Goal: Complete application form: Complete application form

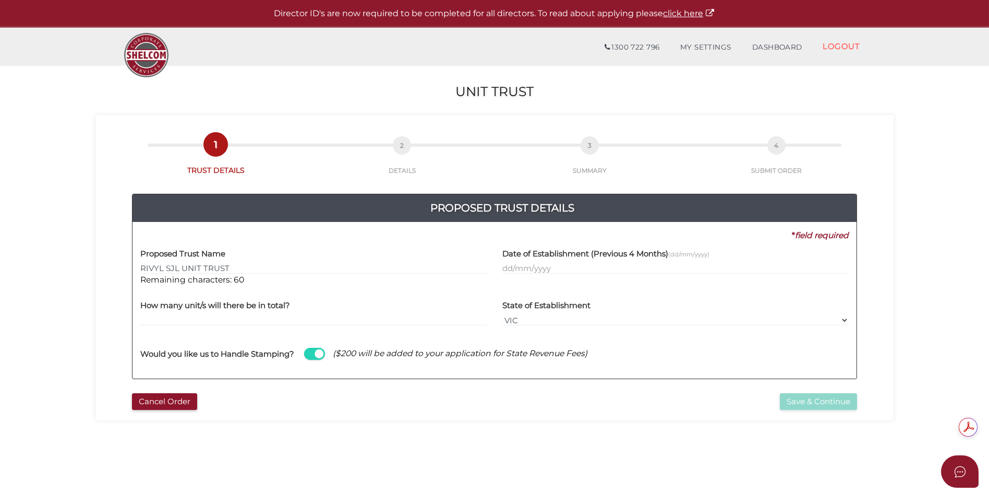
type input "RIVYL SJL UNIT TRUST"
click at [534, 267] on input "text" at bounding box center [675, 267] width 346 height 11
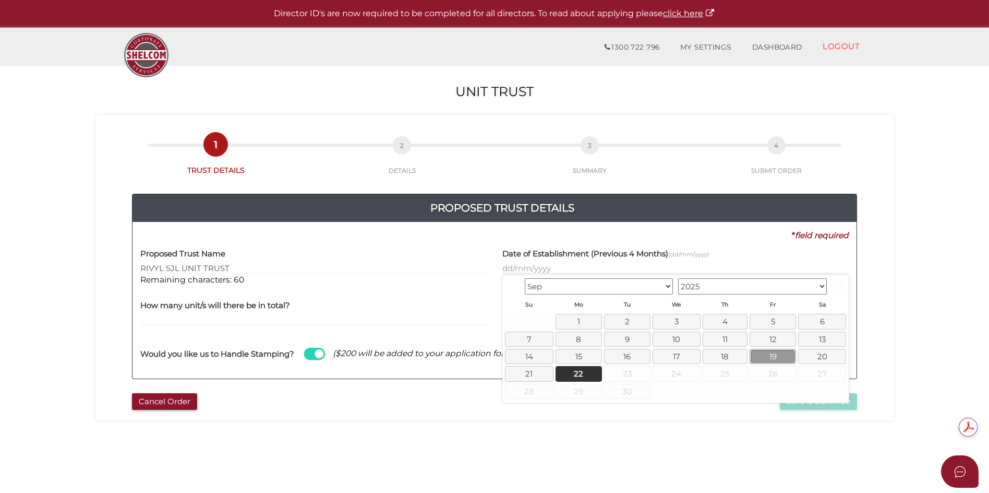
click at [776, 355] on link "19" at bounding box center [773, 356] width 46 height 15
type input "19/09/2025"
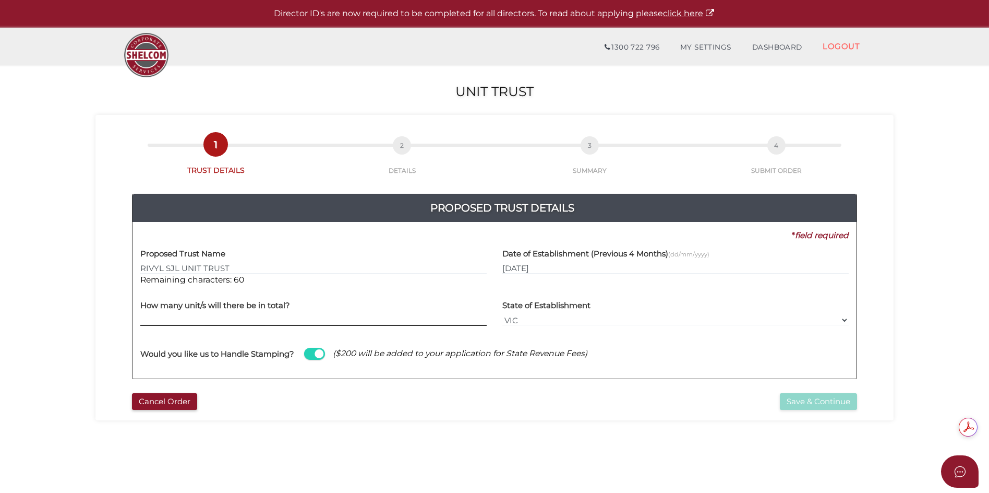
click at [195, 321] on input "text" at bounding box center [313, 319] width 346 height 11
type input "2625"
click at [793, 400] on button "Save & Continue" at bounding box center [818, 401] width 77 height 17
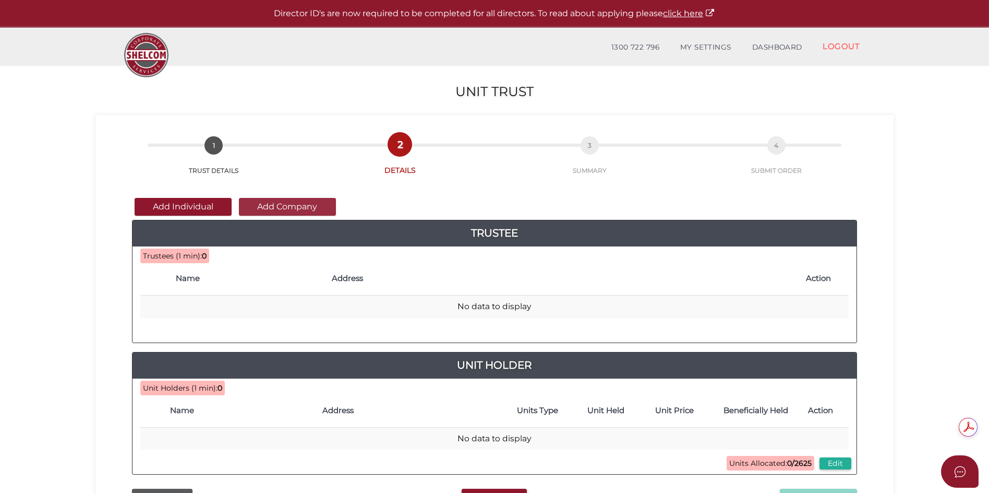
click at [295, 208] on button "Add Company" at bounding box center [287, 207] width 97 height 18
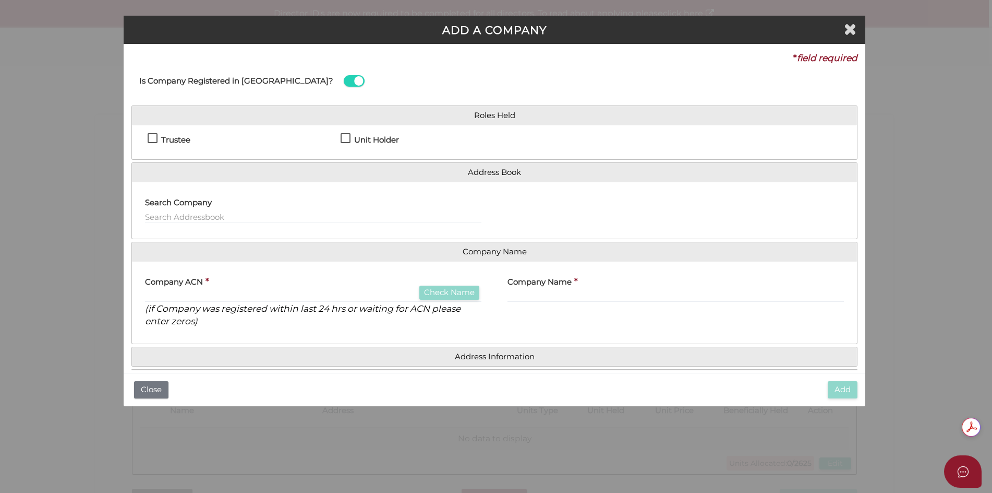
click at [152, 138] on label "Trustee" at bounding box center [169, 142] width 43 height 13
checkbox input "true"
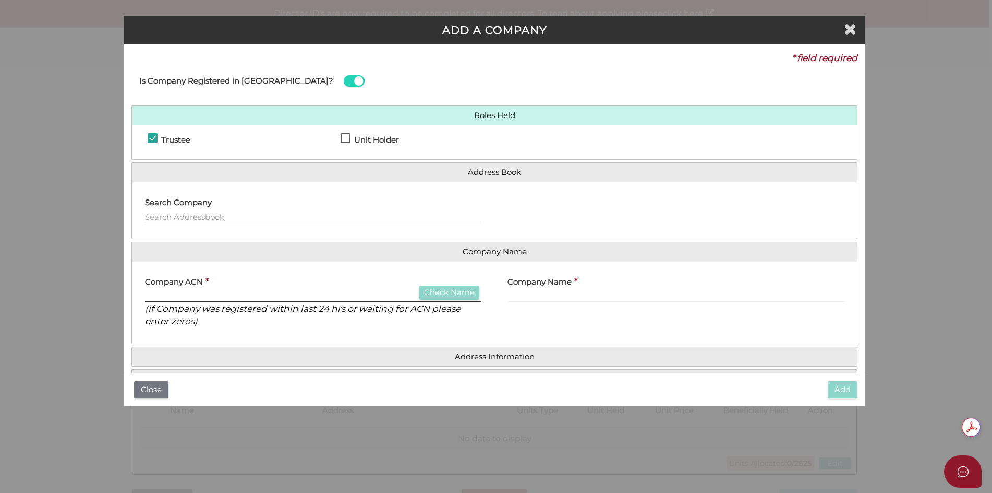
click at [243, 296] on input "text" at bounding box center [313, 296] width 337 height 11
type input "691146773"
click at [453, 294] on button "Check Name" at bounding box center [450, 292] width 60 height 14
type input "RIVYL SJL PTY LTD"
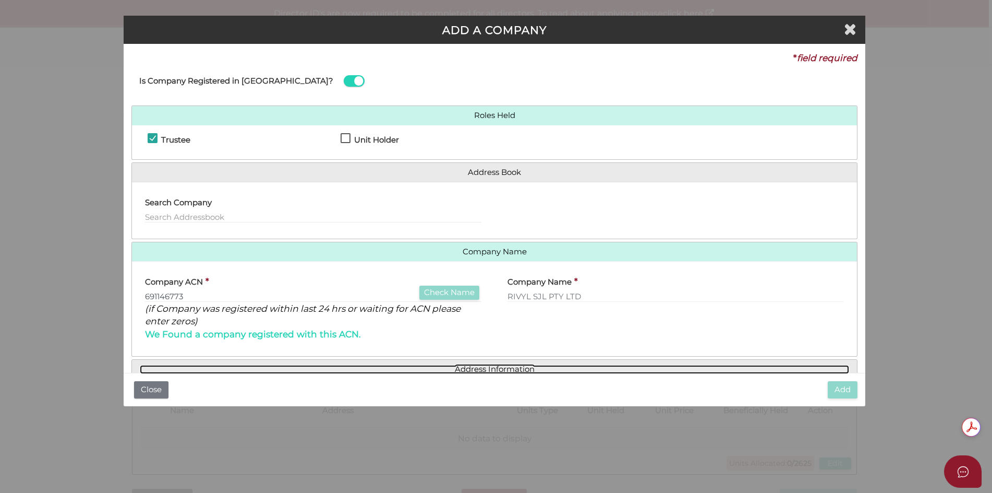
click at [501, 369] on link "Address Information" at bounding box center [495, 369] width 710 height 9
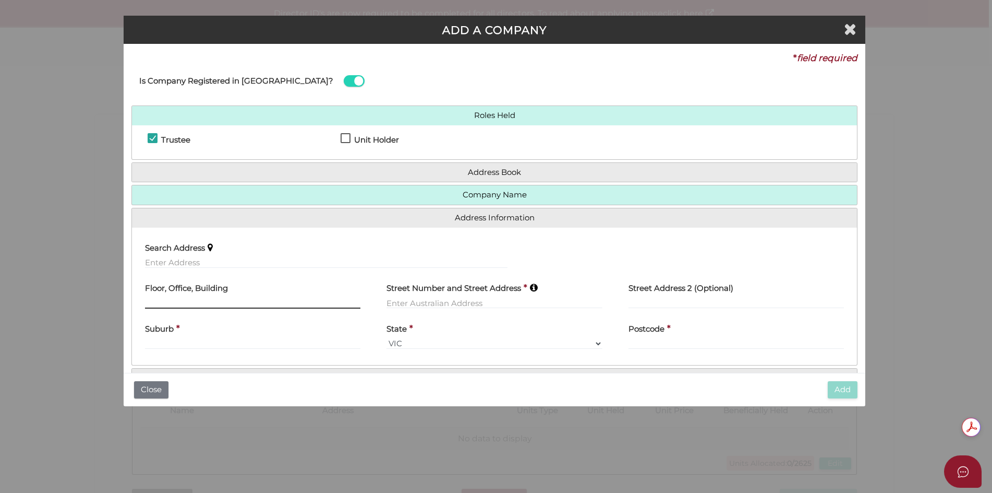
click at [208, 302] on input "text" at bounding box center [252, 302] width 215 height 11
type input "l"
type input "LEVEL 1"
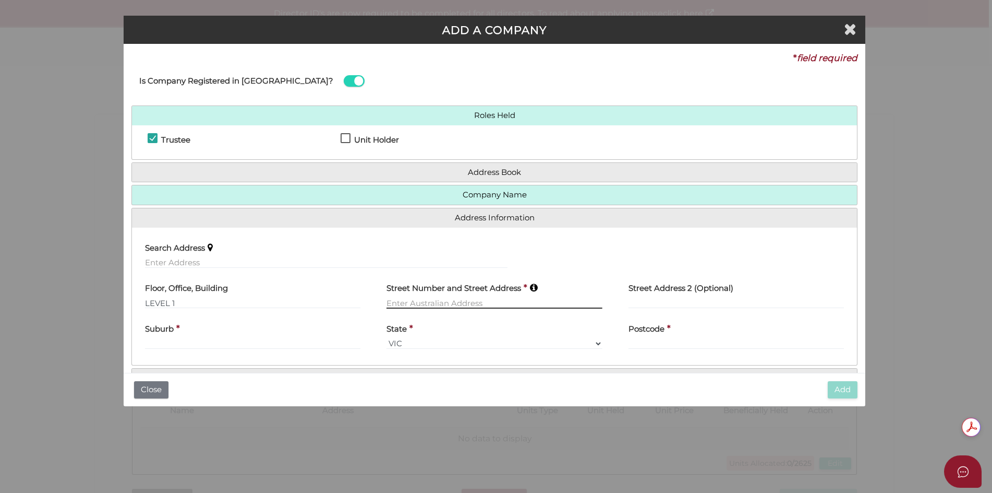
click at [435, 303] on input "text" at bounding box center [494, 302] width 215 height 11
type input "68 SILVERDALE ROAD"
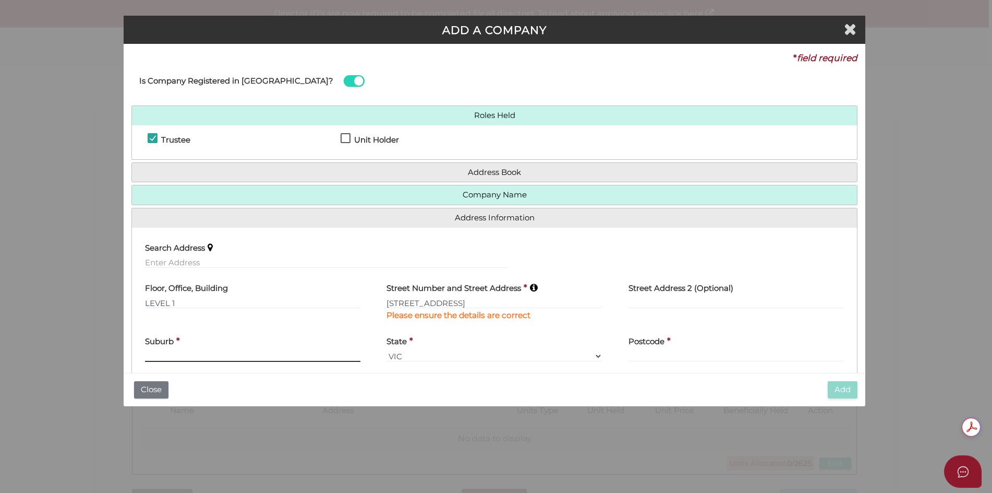
click at [230, 341] on div "Suburb *" at bounding box center [252, 345] width 215 height 33
type input "EAGLEMONT"
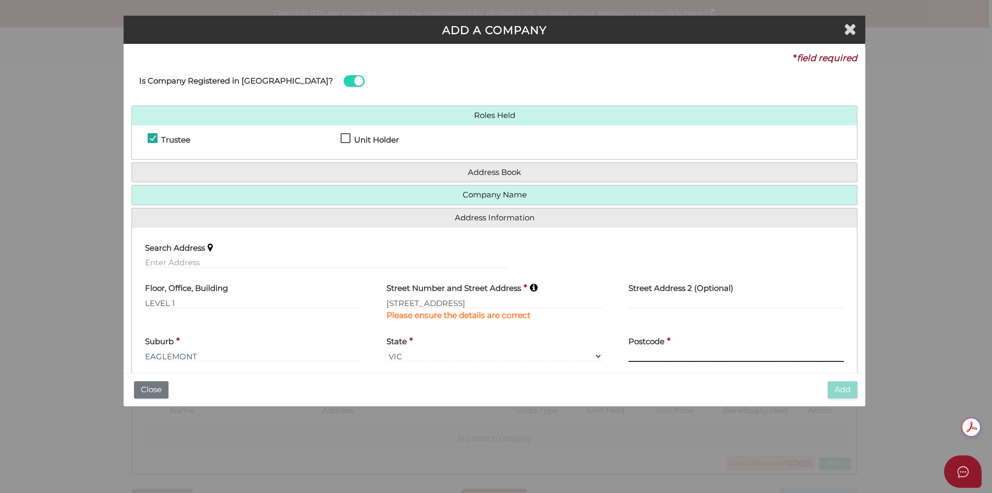
click at [671, 355] on input "text" at bounding box center [736, 355] width 215 height 11
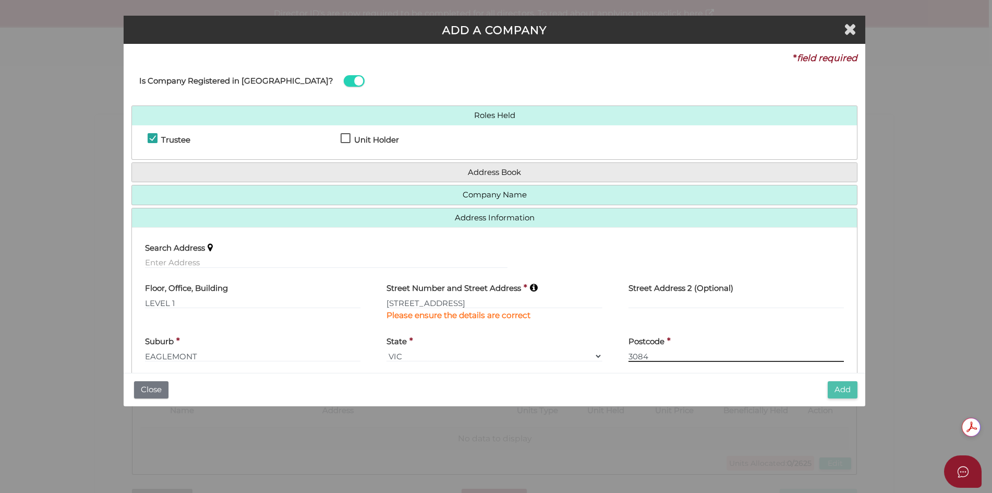
type input "3084"
click at [844, 390] on button "Add" at bounding box center [843, 389] width 30 height 17
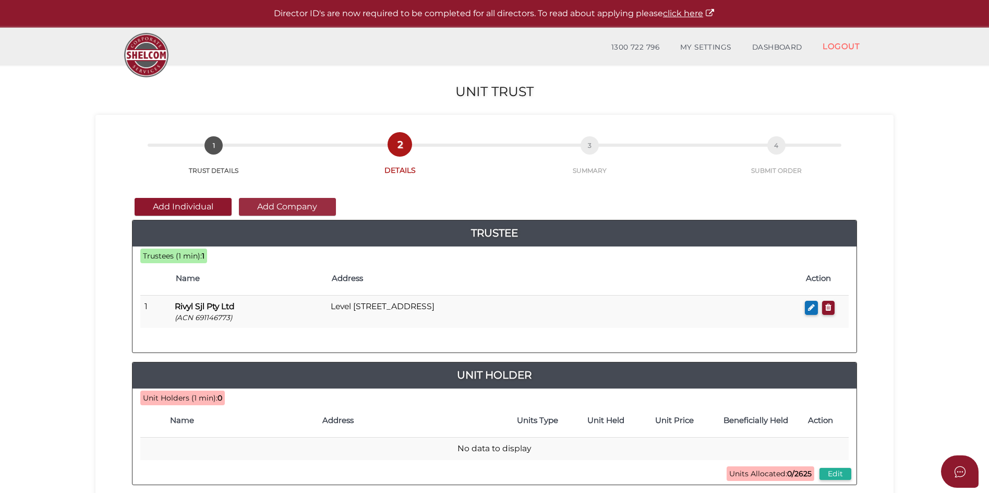
click at [270, 208] on button "Add Company" at bounding box center [287, 207] width 97 height 18
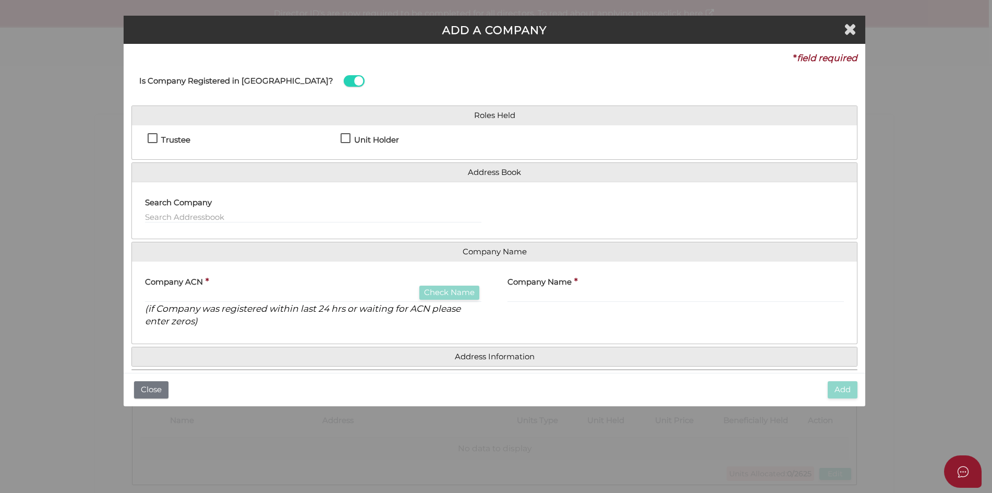
click at [346, 139] on label "Unit Holder" at bounding box center [370, 142] width 58 height 13
checkbox input "true"
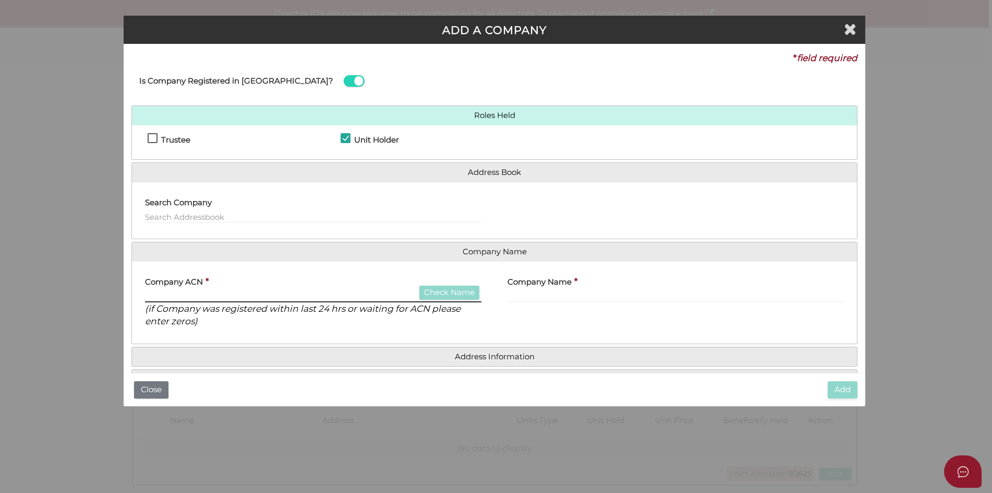
click at [321, 295] on input "text" at bounding box center [313, 296] width 337 height 11
type input "646673501"
click at [445, 292] on button "Check Name" at bounding box center [450, 292] width 60 height 14
type input "SOLA ACTION PTY LTD"
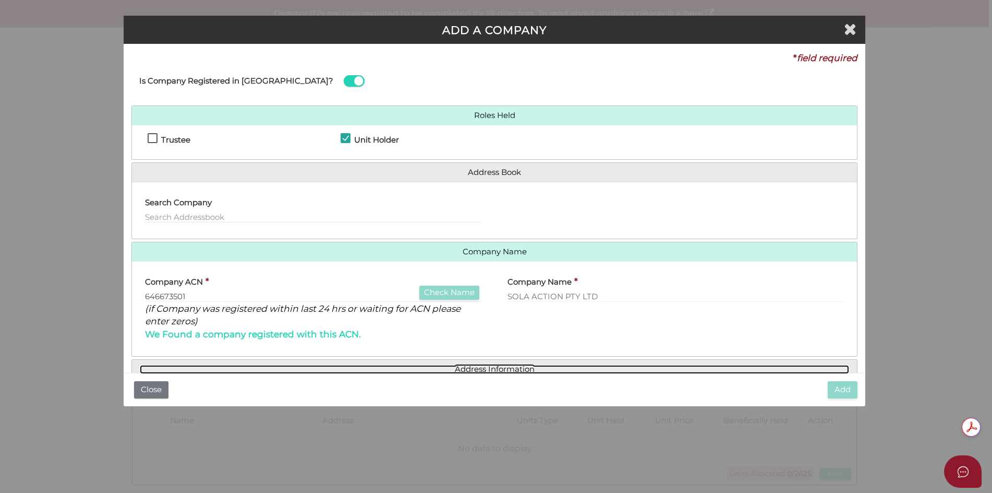
click at [500, 369] on link "Address Information" at bounding box center [495, 369] width 710 height 9
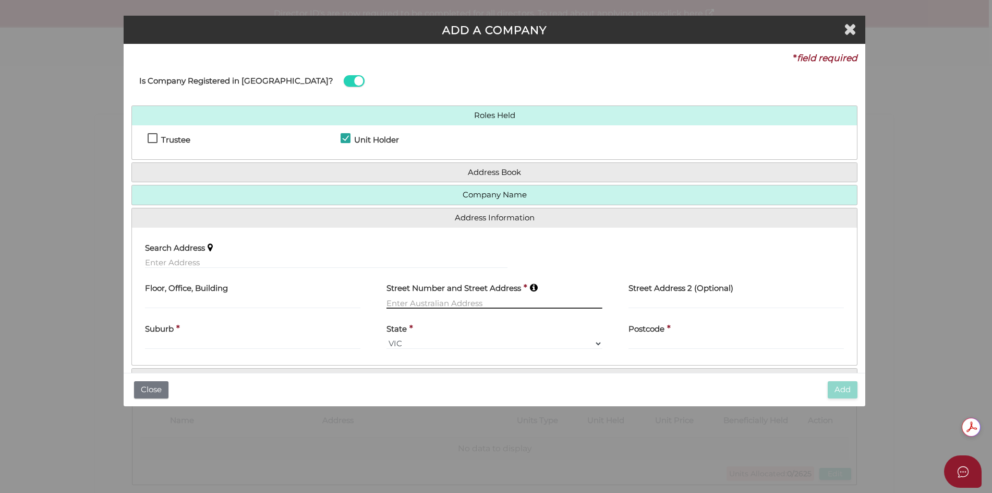
click at [431, 298] on input "text" at bounding box center [494, 302] width 215 height 11
type input "1 VISTA AVENUE"
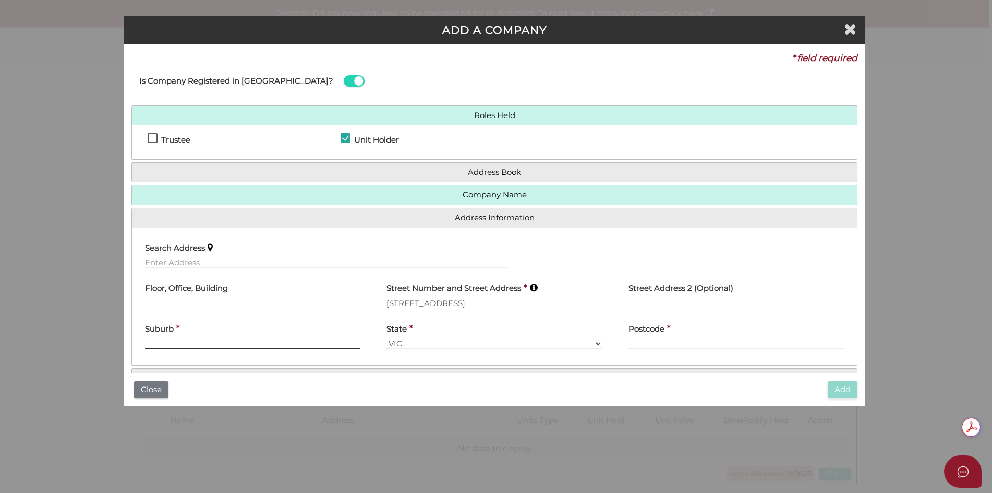
click at [258, 340] on div "Suburb *" at bounding box center [252, 332] width 215 height 33
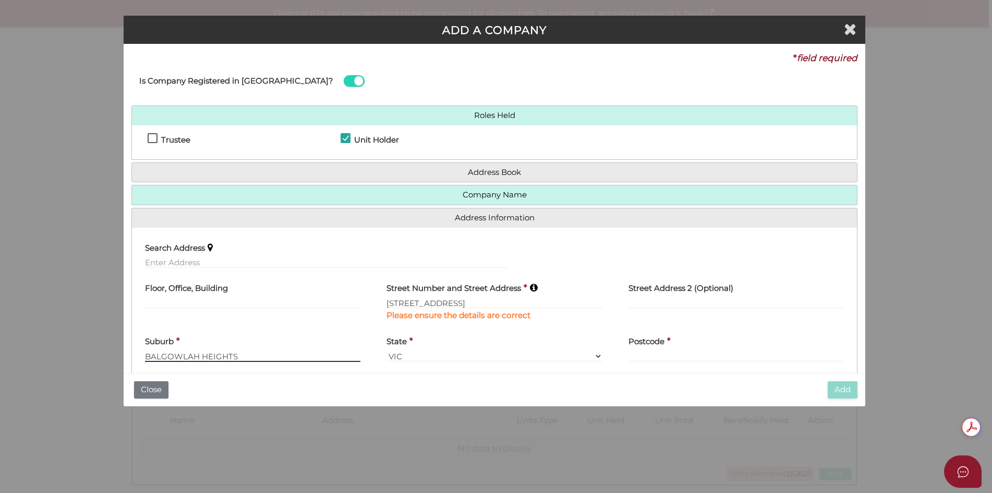
type input "BALGOWLAH HEIGHTS"
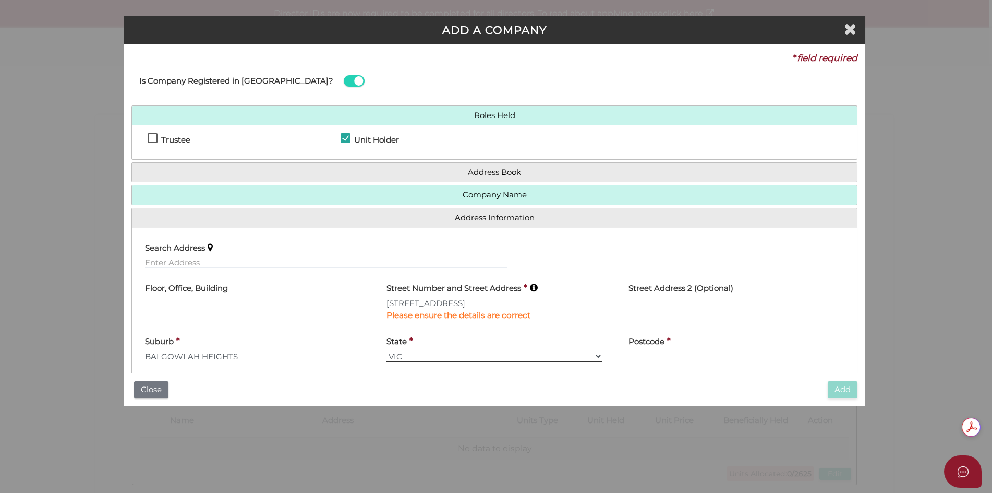
click at [518, 356] on select "VIC ACT NSW NT QLD TAS WA SA" at bounding box center [494, 355] width 215 height 11
select select "[GEOGRAPHIC_DATA]"
click at [387, 350] on select "VIC ACT NSW NT QLD TAS WA SA" at bounding box center [494, 355] width 215 height 11
click at [678, 352] on input "text" at bounding box center [736, 355] width 215 height 11
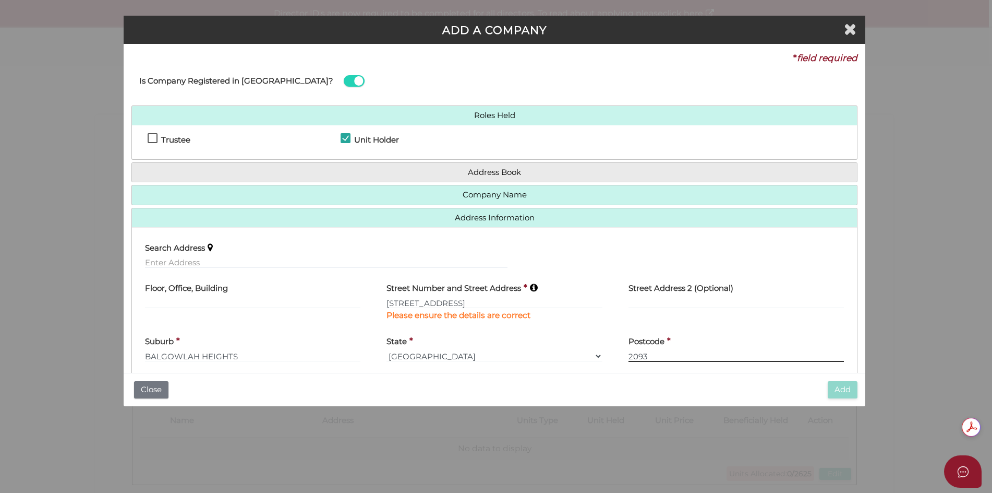
scroll to position [48, 0]
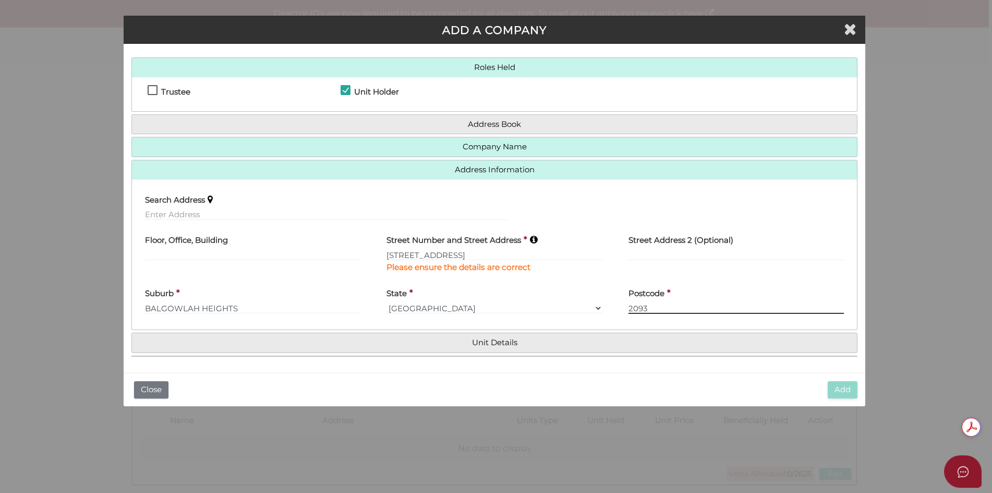
type input "2093"
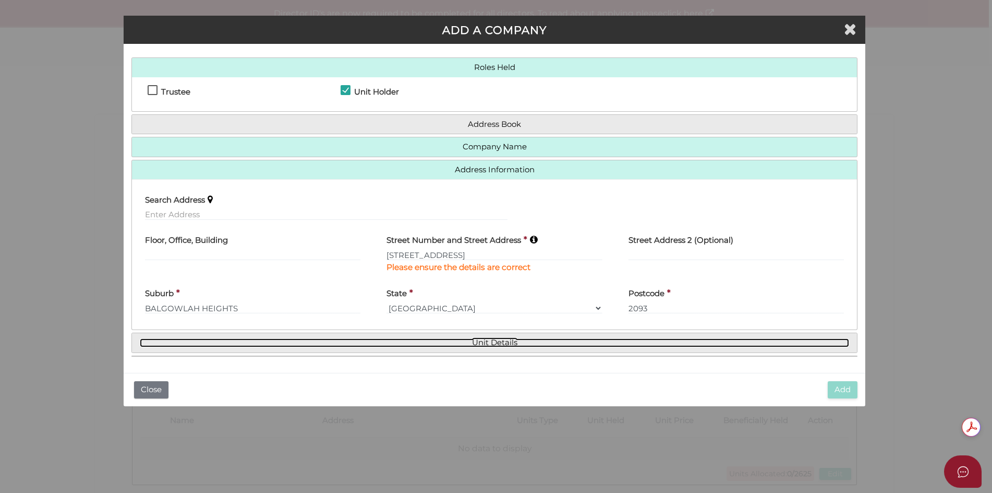
click at [490, 340] on link "Unit Details" at bounding box center [495, 342] width 710 height 9
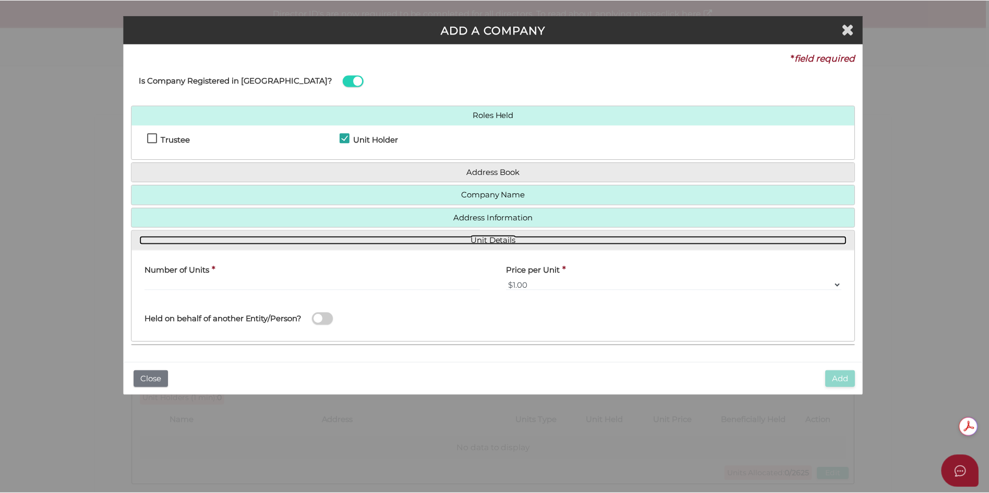
scroll to position [0, 0]
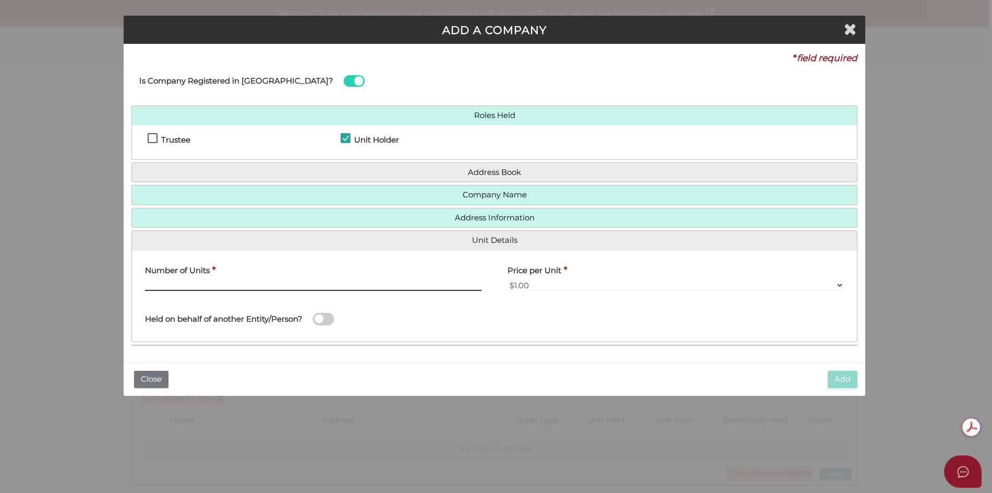
click at [241, 283] on input "text" at bounding box center [313, 284] width 337 height 11
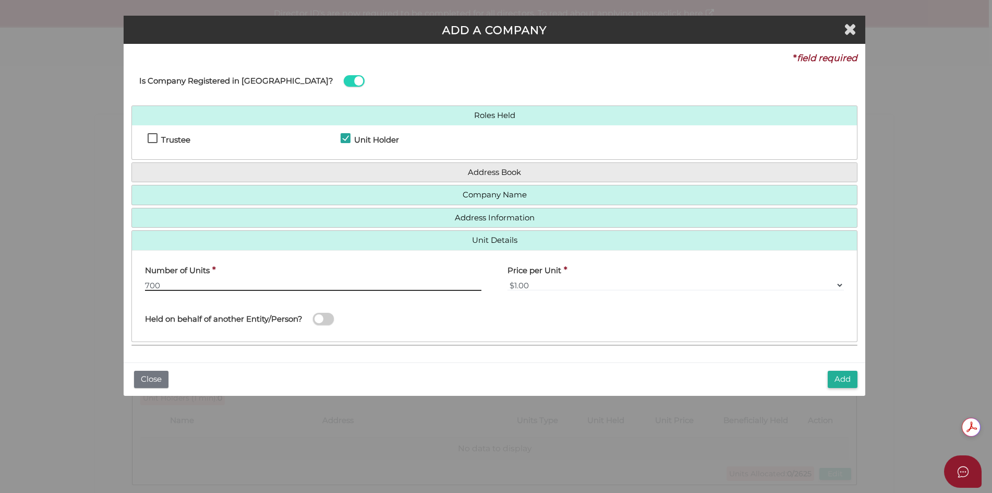
type input "700"
click at [840, 283] on select "$0.01 $0.10 $0.50 $1.00 $2.00 $5.00 $10.00" at bounding box center [676, 284] width 337 height 11
click at [518, 284] on select "$0.01 $0.10 $0.50 $1.00 $2.00 $5.00 $10.00" at bounding box center [676, 284] width 337 height 11
drag, startPoint x: 532, startPoint y: 283, endPoint x: 515, endPoint y: 281, distance: 17.3
click at [515, 281] on select "$0.01 $0.10 $0.50 $1.00 $2.00 $5.00 $10.00" at bounding box center [676, 284] width 337 height 11
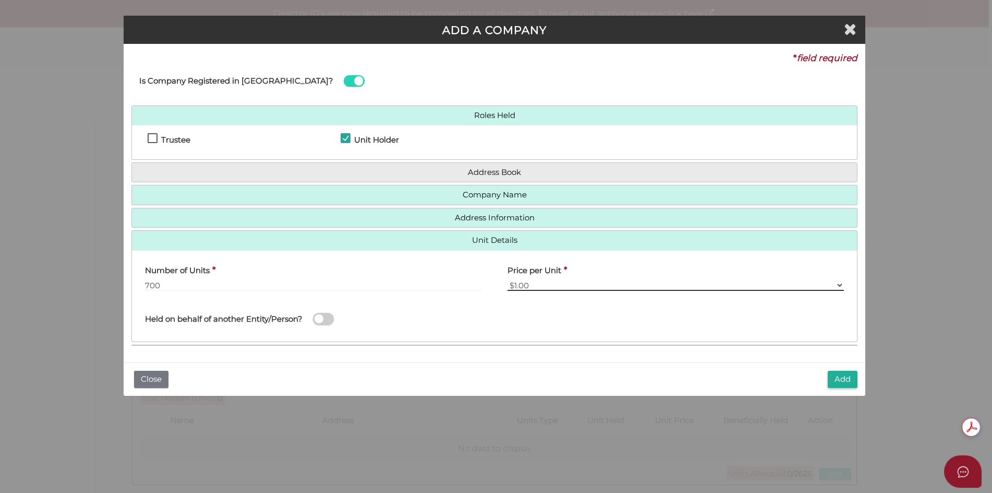
click at [533, 282] on select "$0.01 $0.10 $0.50 $1.00 $2.00 $5.00 $10.00" at bounding box center [676, 284] width 337 height 11
click at [516, 285] on select "$0.01 $0.10 $0.50 $1.00 $2.00 $5.00 $10.00" at bounding box center [676, 284] width 337 height 11
click at [540, 281] on select "$0.01 $0.10 $0.50 $1.00 $2.00 $5.00 $10.00" at bounding box center [676, 284] width 337 height 11
click at [841, 280] on select "$0.01 $0.10 $0.50 $1.00 $2.00 $5.00 $10.00" at bounding box center [676, 284] width 337 height 11
click at [511, 283] on select "$0.01 $0.10 $0.50 $1.00 $2.00 $5.00 $10.00" at bounding box center [676, 284] width 337 height 11
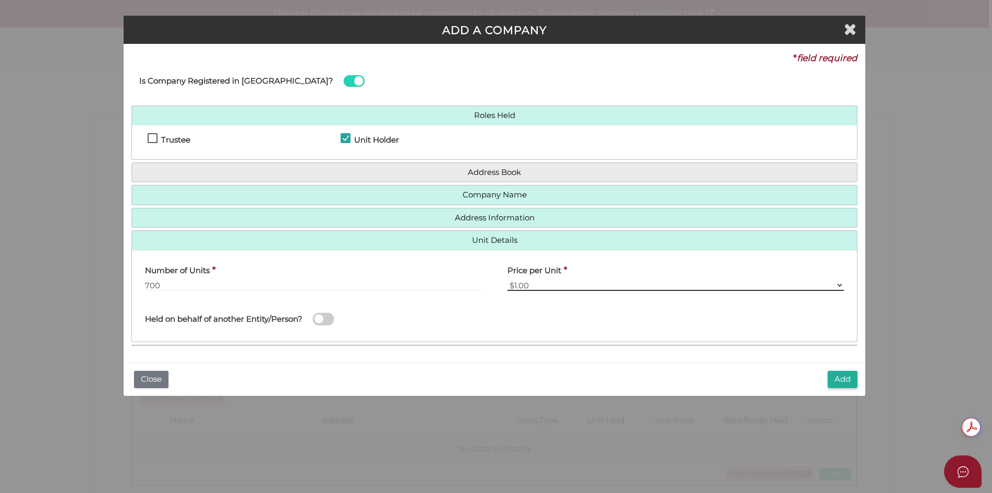
select select "$10.00"
click at [508, 279] on select "$0.01 $0.10 $0.50 $1.00 $2.00 $5.00 $10.00" at bounding box center [676, 284] width 337 height 11
click at [516, 284] on select "$0.01 $0.10 $0.50 $1.00 $2.00 $5.00 $10.00" at bounding box center [676, 284] width 337 height 11
click at [535, 282] on select "$0.01 $0.10 $0.50 $1.00 $2.00 $5.00 $10.00" at bounding box center [676, 284] width 337 height 11
click at [518, 282] on select "$0.01 $0.10 $0.50 $1.00 $2.00 $5.00 $10.00" at bounding box center [676, 284] width 337 height 11
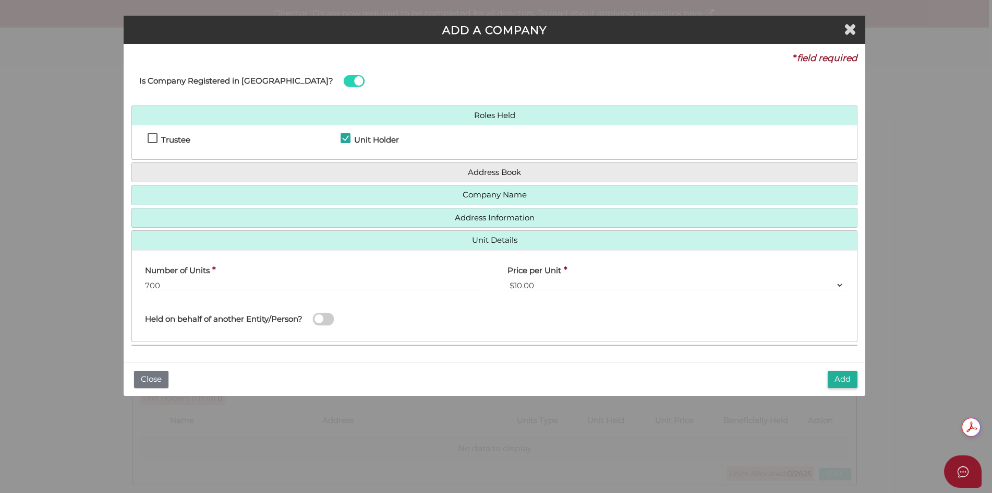
click at [487, 294] on div "Number of Units * 700" at bounding box center [313, 278] width 363 height 41
click at [540, 280] on select "$0.01 $0.10 $0.50 $1.00 $2.00 $5.00 $10.00" at bounding box center [676, 284] width 337 height 11
click at [316, 318] on span at bounding box center [323, 319] width 21 height 12
click at [0, 0] on input "checkbox" at bounding box center [0, 0] width 0 height 0
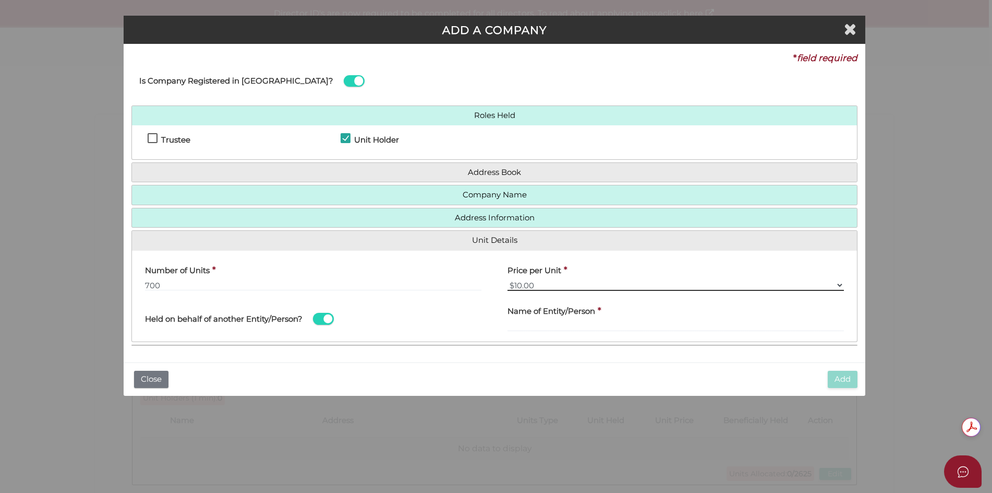
drag, startPoint x: 840, startPoint y: 285, endPoint x: 830, endPoint y: 284, distance: 9.9
click at [840, 285] on select "$0.01 $0.10 $0.50 $1.00 $2.00 $5.00 $10.00" at bounding box center [676, 284] width 337 height 11
drag, startPoint x: 514, startPoint y: 283, endPoint x: 437, endPoint y: 272, distance: 77.9
click at [437, 272] on div "Number of Units * 700" at bounding box center [313, 274] width 337 height 33
click at [555, 324] on input "text" at bounding box center [676, 325] width 337 height 11
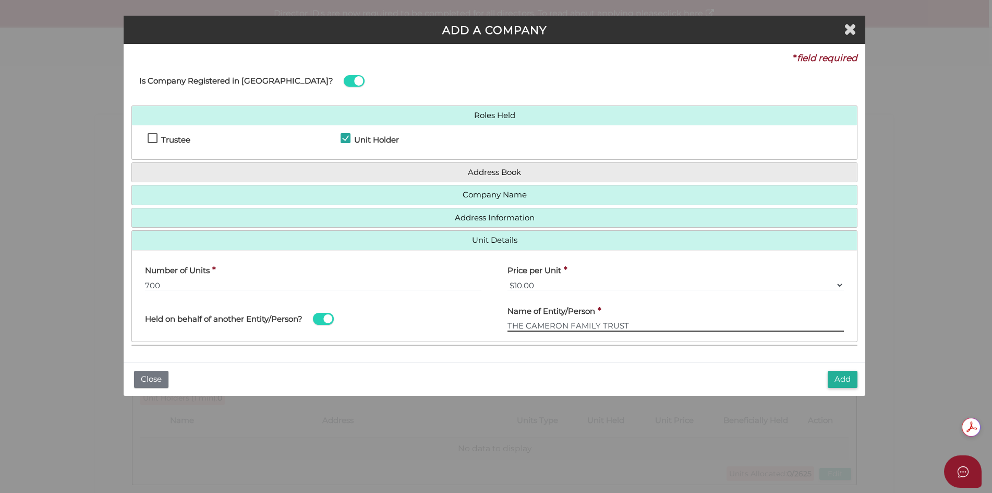
type input "THE CAMERON FAMILY TRUST"
click at [521, 282] on select "$0.01 $0.10 $0.50 $1.00 $2.00 $5.00 $10.00" at bounding box center [676, 284] width 337 height 11
click at [521, 285] on select "$0.01 $0.10 $0.50 $1.00 $2.00 $5.00 $10.00" at bounding box center [676, 284] width 337 height 11
click at [840, 382] on button "Add" at bounding box center [843, 378] width 30 height 17
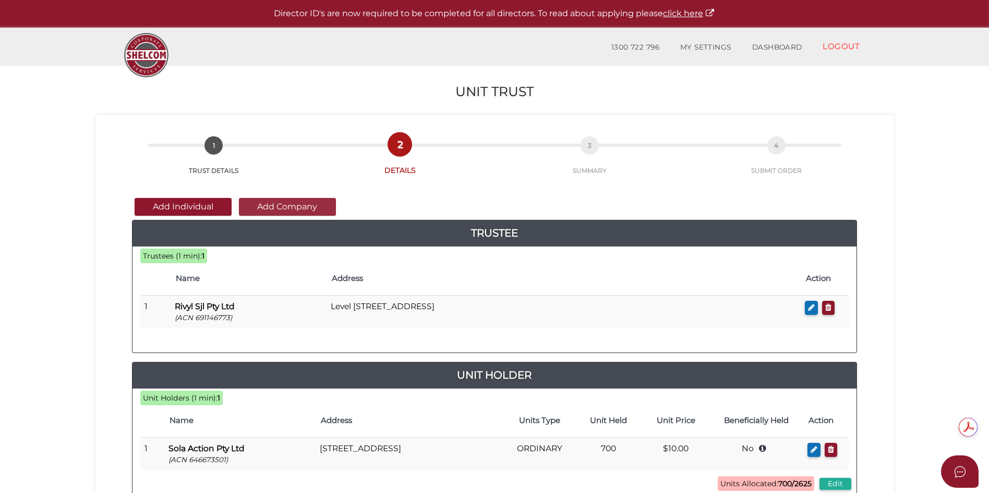
click at [281, 206] on button "Add Company" at bounding box center [287, 207] width 97 height 18
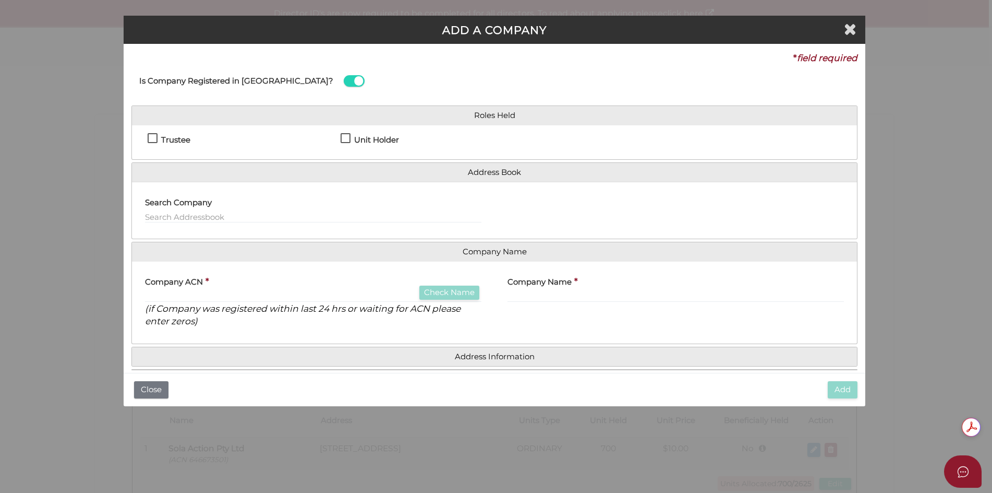
click at [345, 139] on label "Unit Holder" at bounding box center [370, 142] width 58 height 13
checkbox input "true"
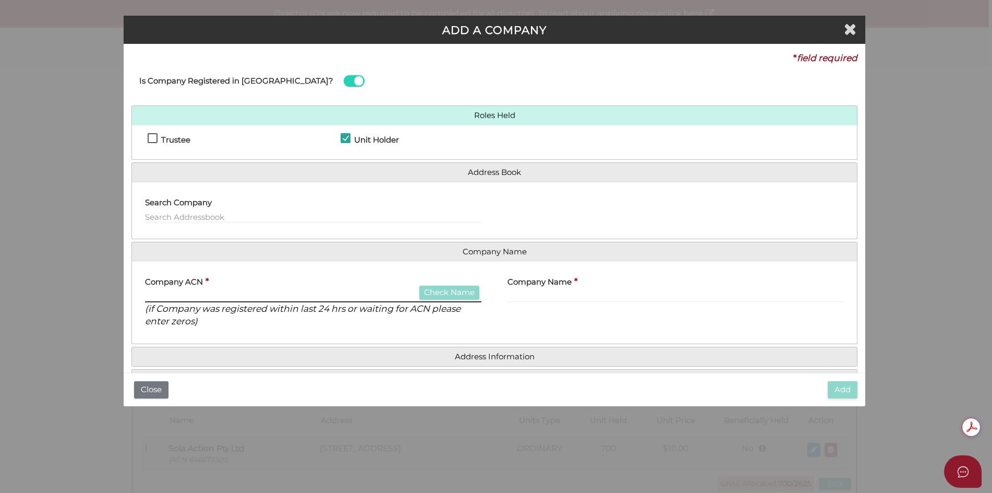
click at [346, 295] on input "text" at bounding box center [313, 296] width 337 height 11
type input "604277965"
click at [459, 294] on button "Check Name" at bounding box center [450, 292] width 60 height 14
type input "TURBOASH PTY. LTD."
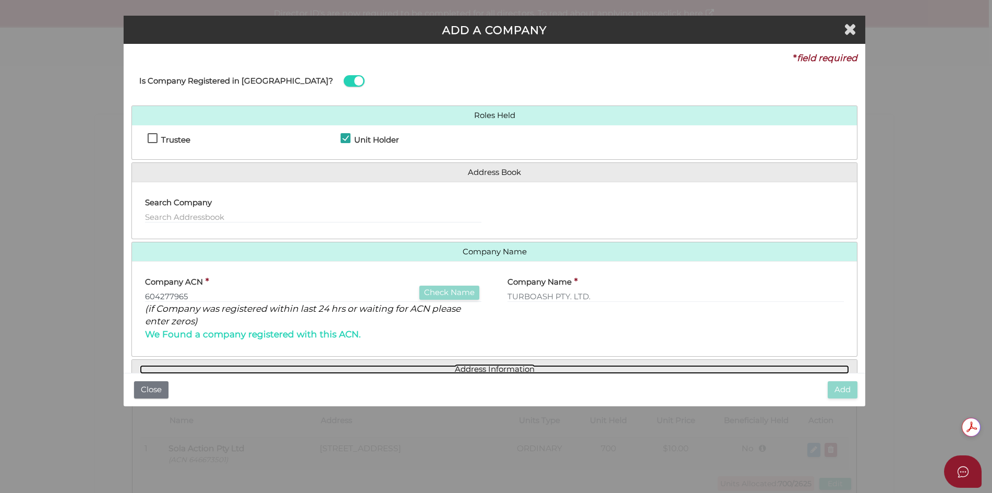
click at [504, 368] on link "Address Information" at bounding box center [495, 369] width 710 height 9
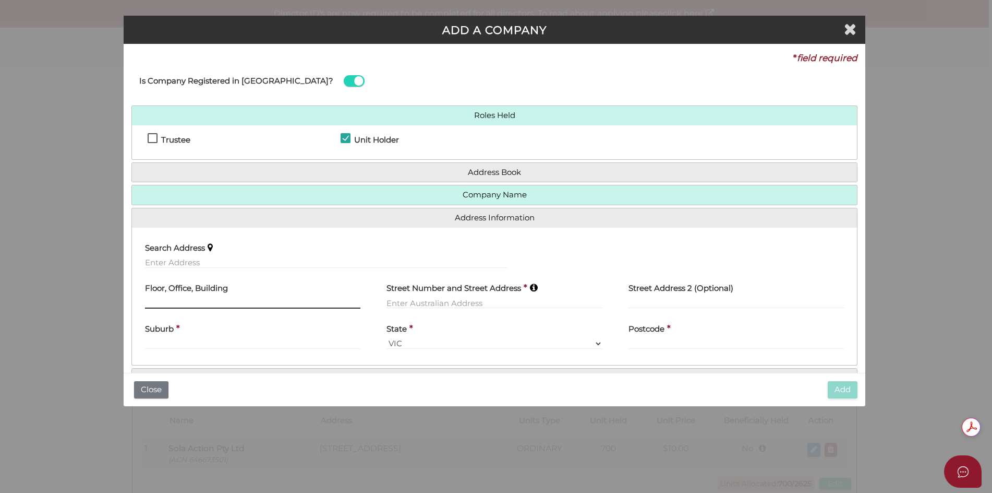
click at [241, 300] on input "text" at bounding box center [252, 302] width 215 height 11
type input "LEVEL 1"
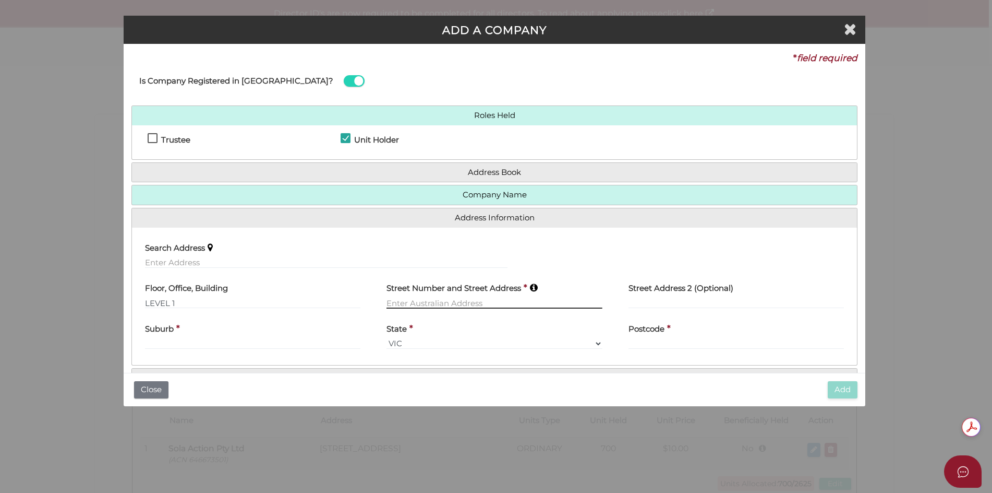
click at [469, 301] on input "text" at bounding box center [494, 302] width 215 height 11
type input "[STREET_ADDRESS]"
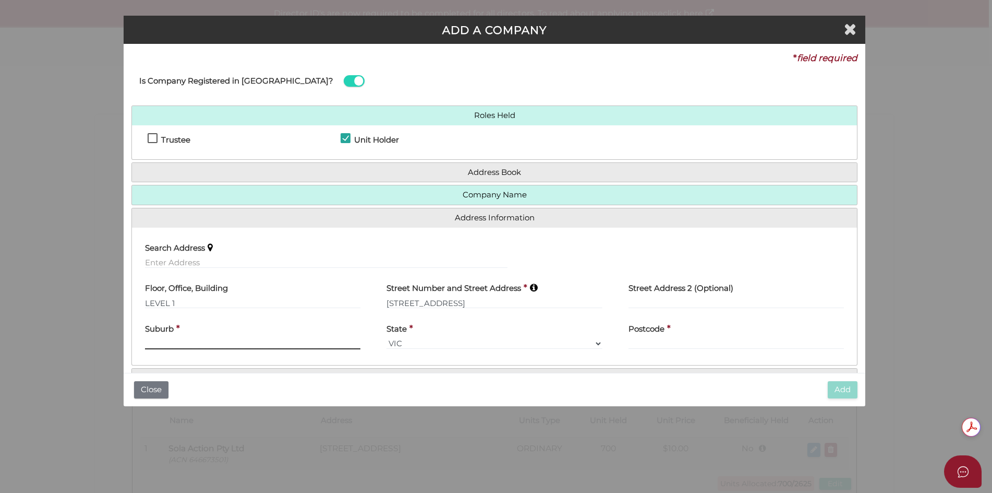
click at [334, 343] on div "Suburb *" at bounding box center [252, 332] width 215 height 33
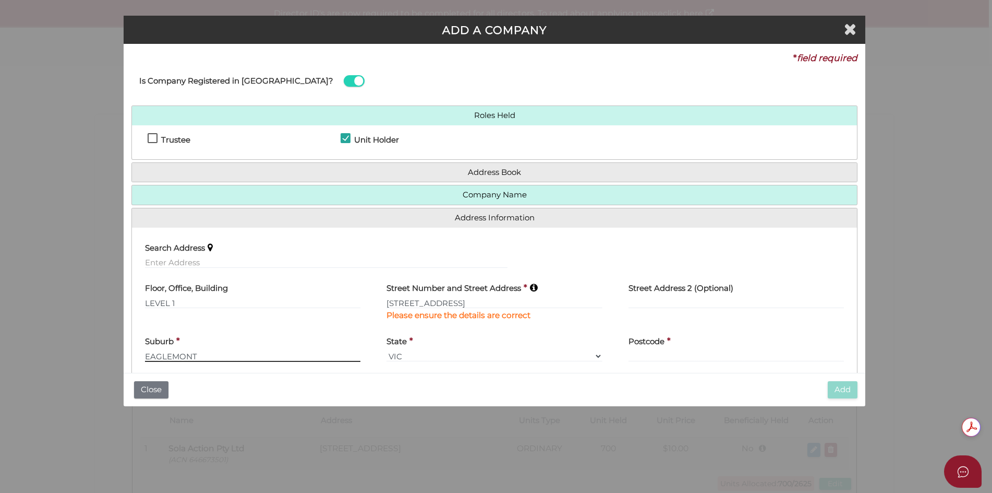
type input "EAGLEMONT"
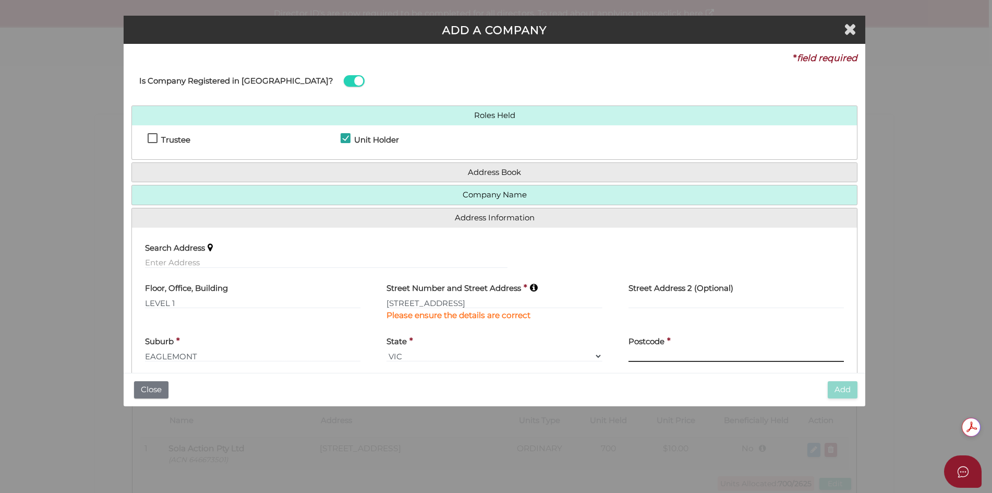
click at [702, 356] on input "text" at bounding box center [736, 355] width 215 height 11
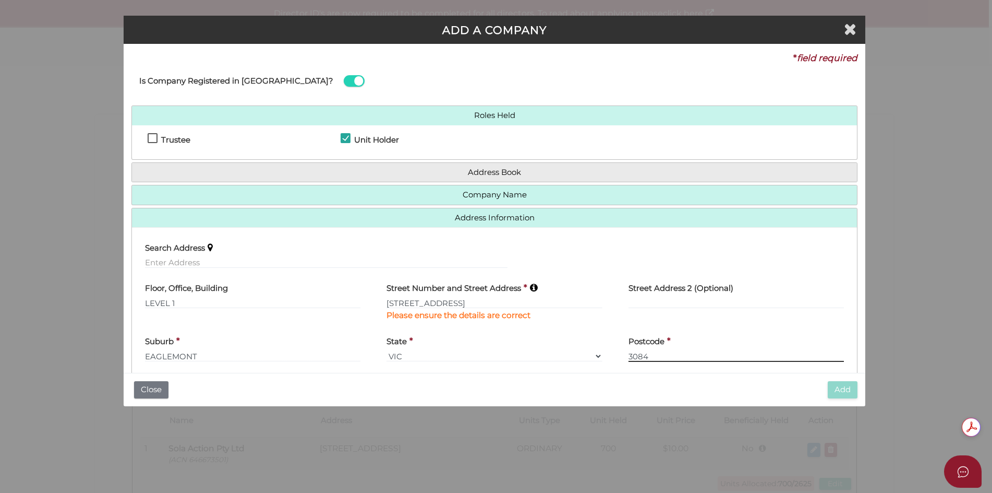
scroll to position [48, 0]
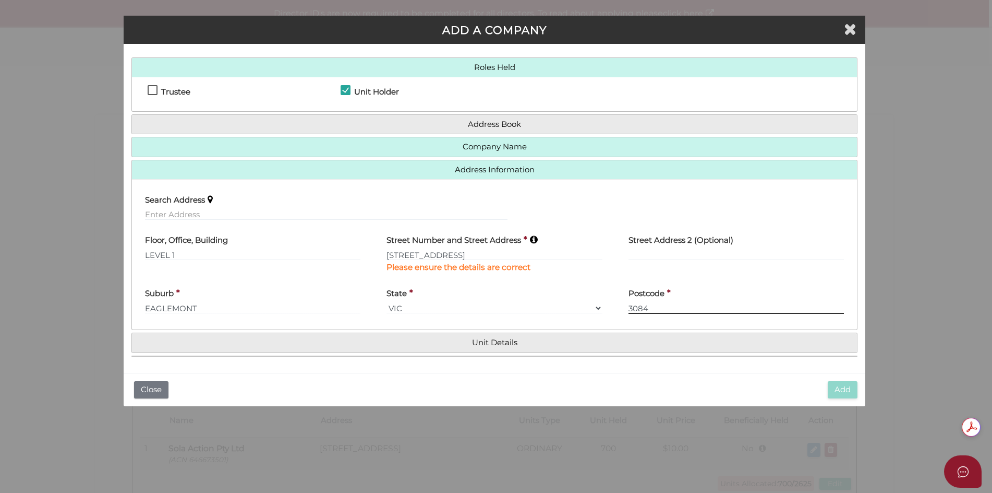
type input "3084"
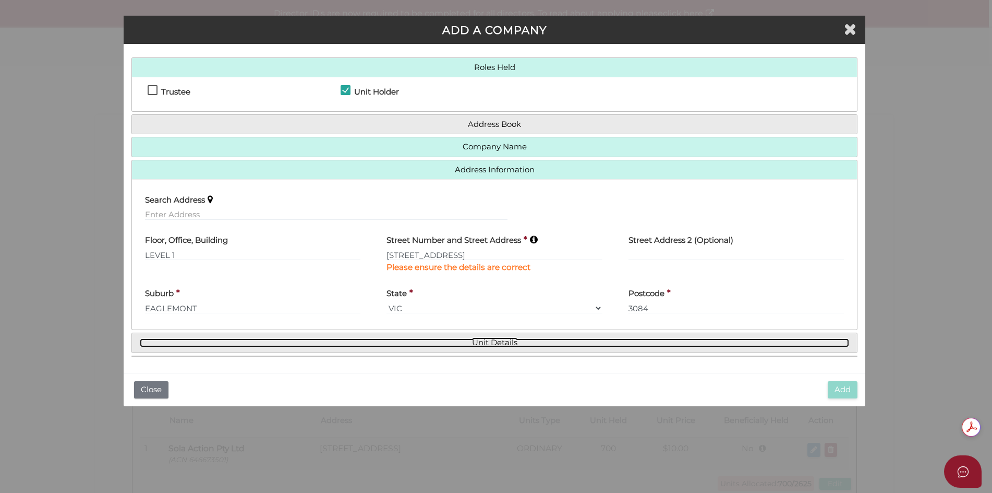
click at [496, 342] on link "Unit Details" at bounding box center [495, 342] width 710 height 9
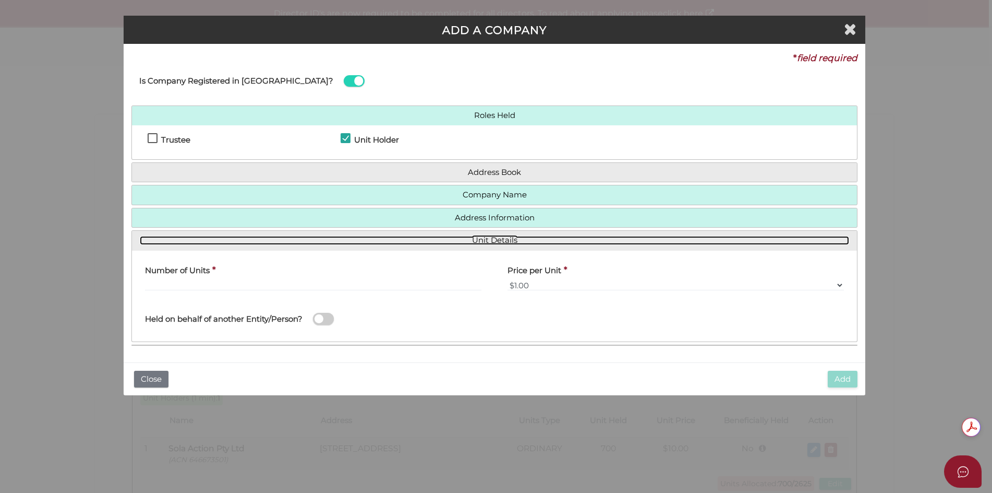
scroll to position [0, 0]
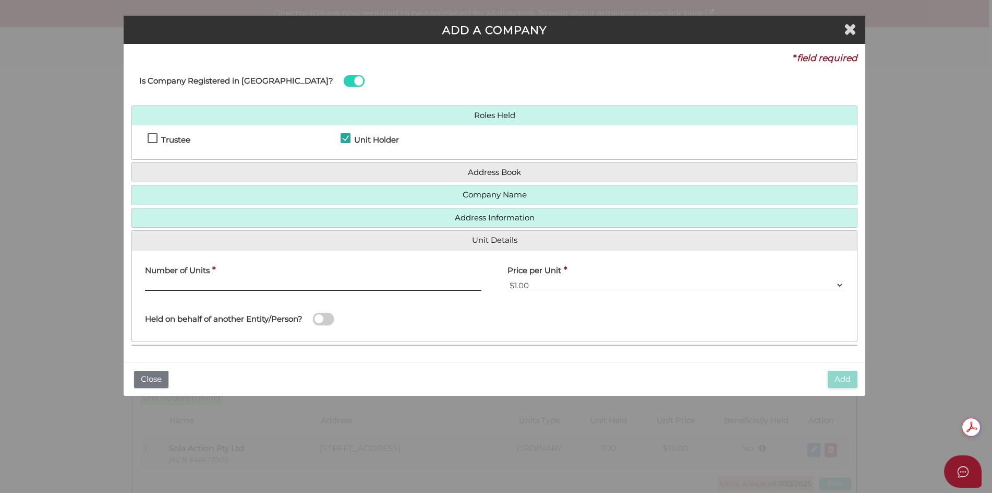
click at [194, 283] on input "text" at bounding box center [313, 284] width 337 height 11
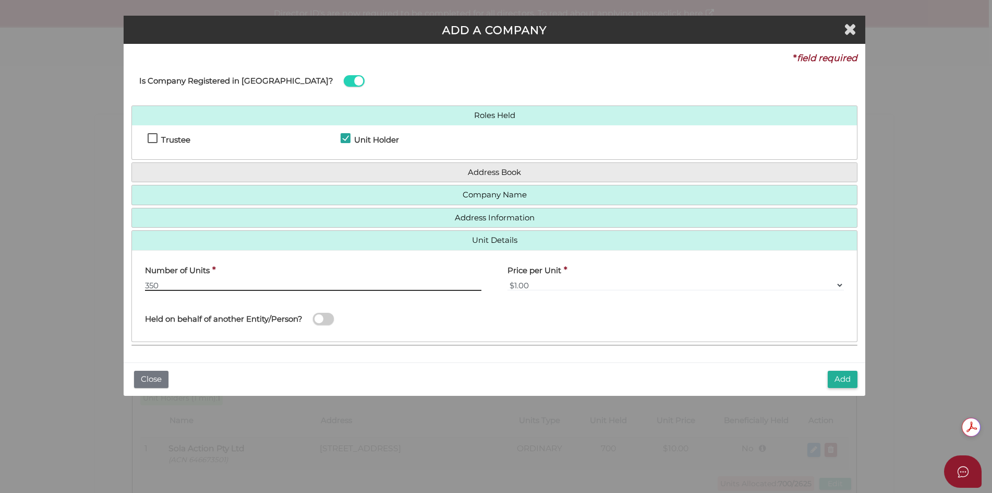
type input "350"
click at [533, 283] on select "$0.01 $0.10 $0.50 $1.00 $2.00 $5.00 $10.00" at bounding box center [676, 284] width 337 height 11
select select "$10.00"
click at [508, 279] on select "$0.01 $0.10 $0.50 $1.00 $2.00 $5.00 $10.00" at bounding box center [676, 284] width 337 height 11
click at [317, 318] on span at bounding box center [323, 319] width 21 height 12
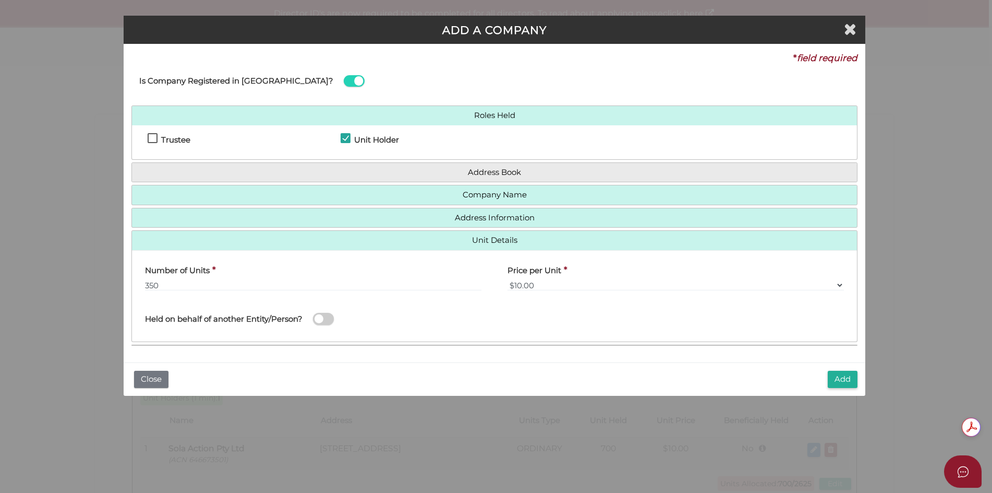
click at [0, 0] on input "checkbox" at bounding box center [0, 0] width 0 height 0
type input "THE ASHMAN FAMILY TRUST"
click at [841, 380] on button "Add" at bounding box center [843, 378] width 30 height 17
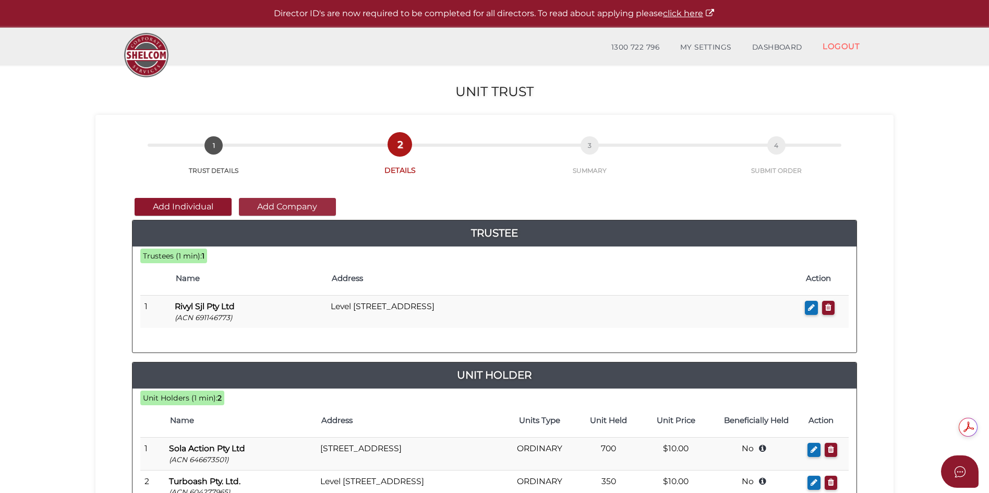
click at [279, 208] on button "Add Company" at bounding box center [287, 207] width 97 height 18
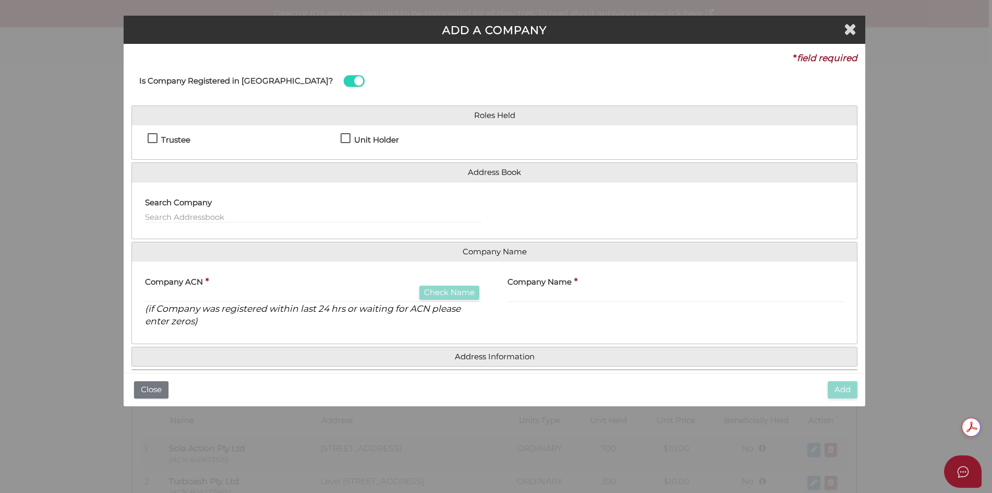
click at [348, 131] on div "Trustee Unit Holder" at bounding box center [494, 142] width 725 height 34
click at [347, 140] on label "Unit Holder" at bounding box center [370, 142] width 58 height 13
checkbox input "true"
